Goal: Use online tool/utility: Use online tool/utility

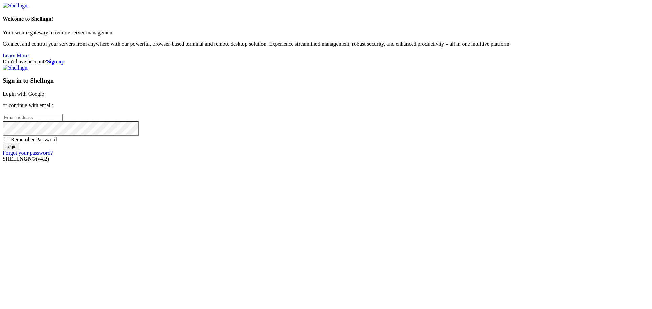
click at [44, 97] on link "Login with Google" at bounding box center [23, 94] width 41 height 6
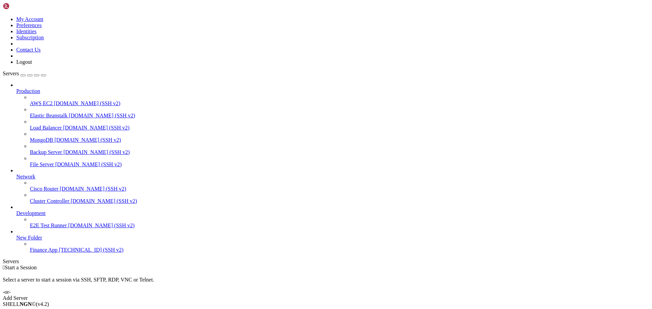
click at [59, 253] on span "[TECHNICAL_ID] (SSH v2)" at bounding box center [91, 250] width 64 height 6
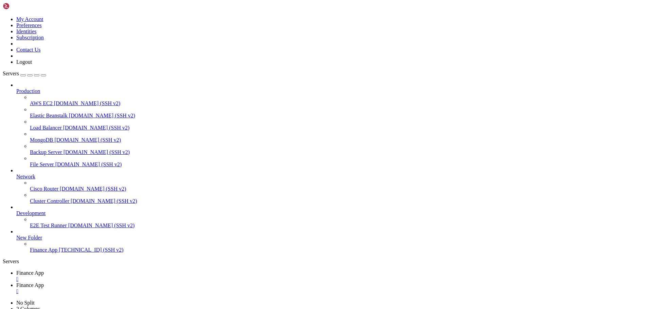
type input "/home/ubuntu/financeapp"
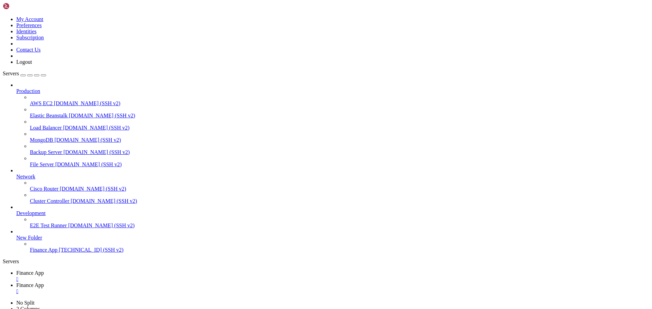
type textarea "INFO:sqlalchemy.engine.Engine:SELECT Bill,Frequency,Start_Date,Amount,Account F…"
click at [180, 289] on div "" at bounding box center [332, 292] width 633 height 6
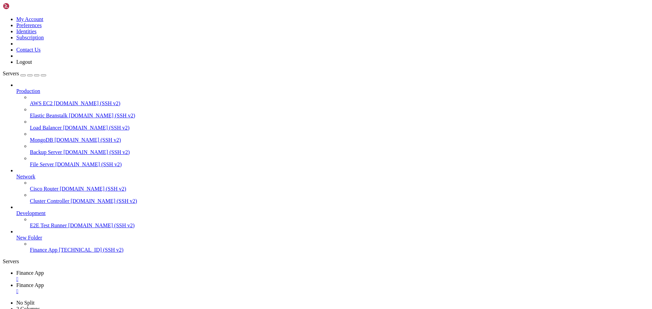
type input "/home/ubuntu/financeapp"
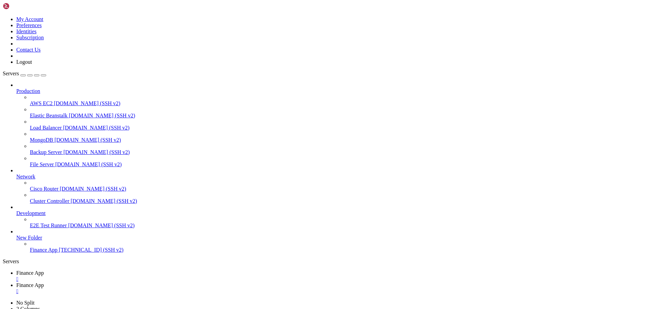
click at [44, 270] on span "Finance App" at bounding box center [29, 273] width 27 height 6
drag, startPoint x: 354, startPoint y: 509, endPoint x: 341, endPoint y: 503, distance: 14.4
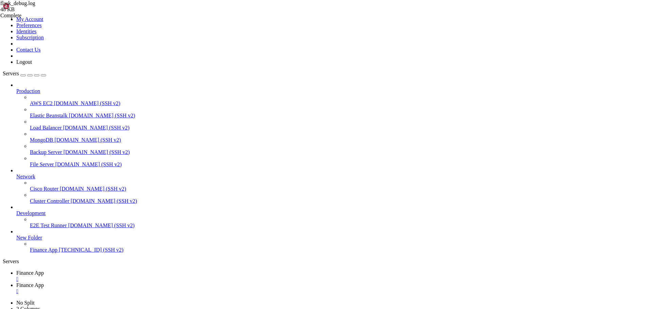
scroll to position [167, 0]
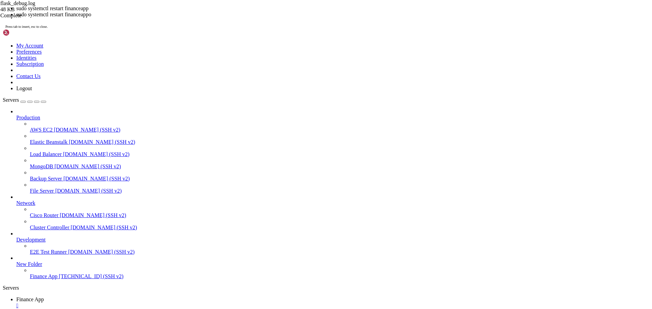
scroll to position [242, 0]
